Goal: Navigation & Orientation: Find specific page/section

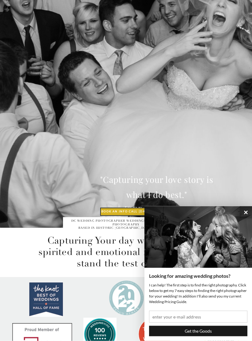
scroll to position [123, 0]
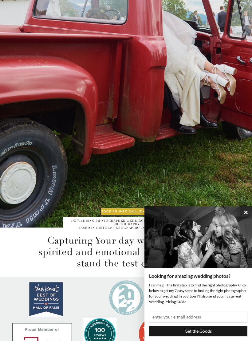
click at [244, 218] on button "×" at bounding box center [246, 212] width 12 height 12
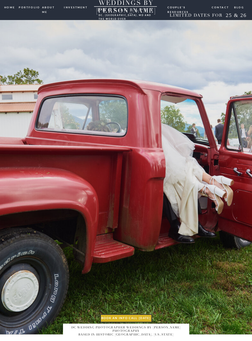
scroll to position [0, 0]
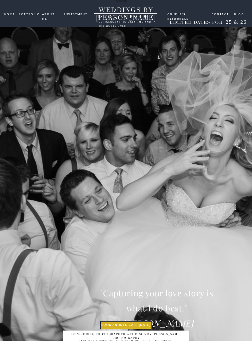
click at [50, 15] on nav "ABOUT ME" at bounding box center [51, 14] width 19 height 4
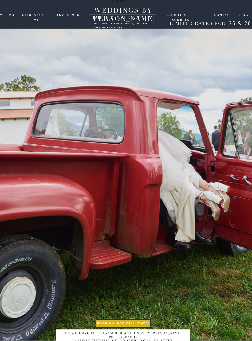
click at [19, 13] on nav "portfolio" at bounding box center [29, 14] width 20 height 4
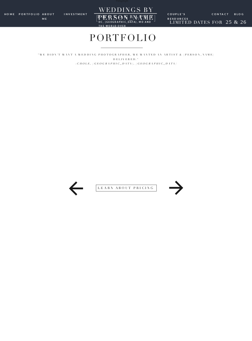
click at [26, 13] on nav "portfolio" at bounding box center [29, 14] width 20 height 4
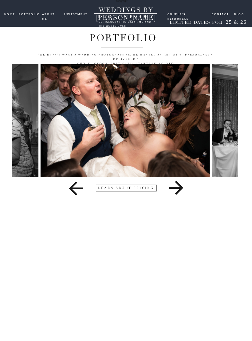
click at [8, 10] on div at bounding box center [126, 13] width 252 height 27
click at [189, 13] on nav "Couple's resources" at bounding box center [188, 13] width 40 height 3
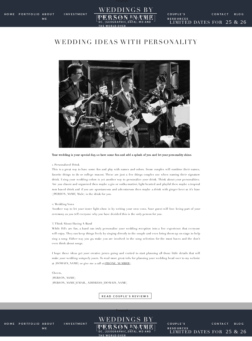
click at [192, 15] on nav "Couple's resources" at bounding box center [188, 13] width 40 height 3
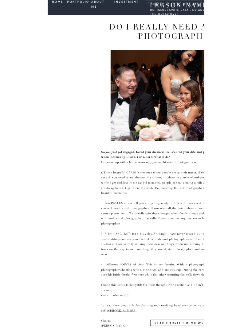
scroll to position [700, 0]
